Goal: Transaction & Acquisition: Purchase product/service

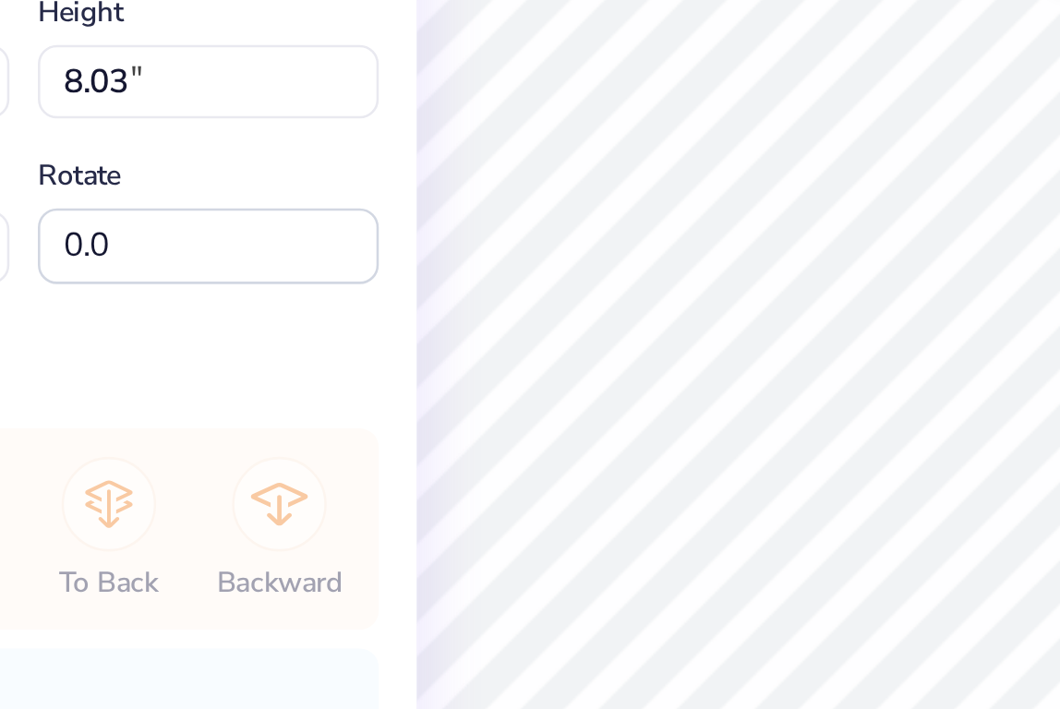
click at [369, 281] on div "Art colors 24 $24.29 Per Item $582.96 Total Est. Delivery [DATE] - [DATE] Free …" at bounding box center [530, 354] width 1060 height 709
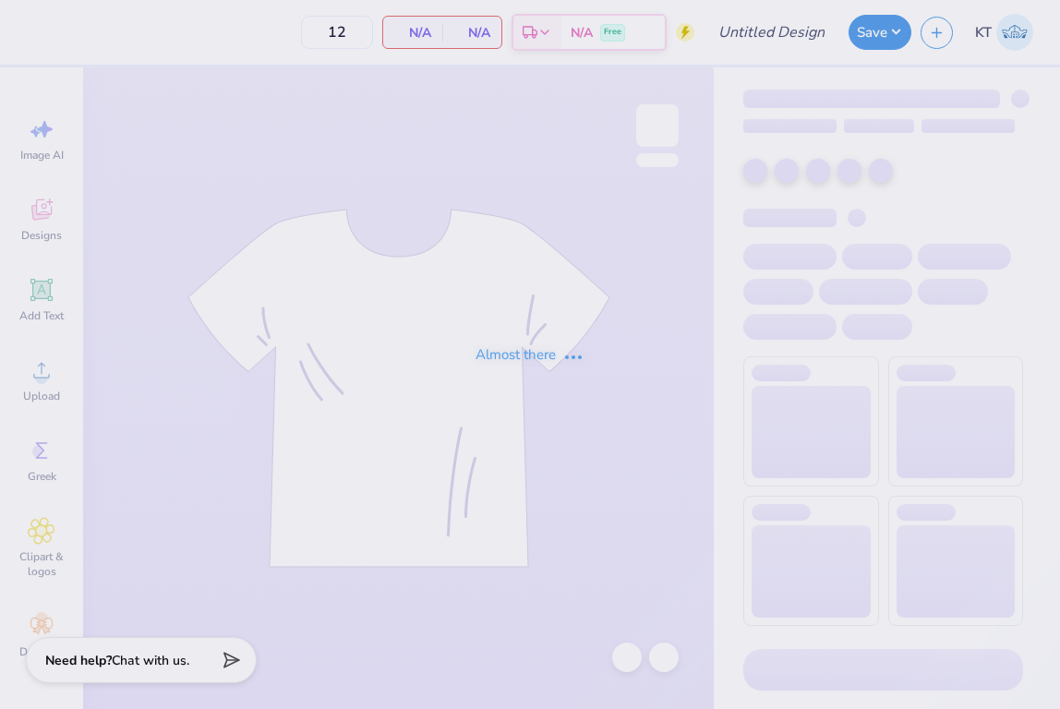
type input "[PERSON_NAME] : [GEOGRAPHIC_DATA][US_STATE]"
type input "24"
